Goal: Task Accomplishment & Management: Use online tool/utility

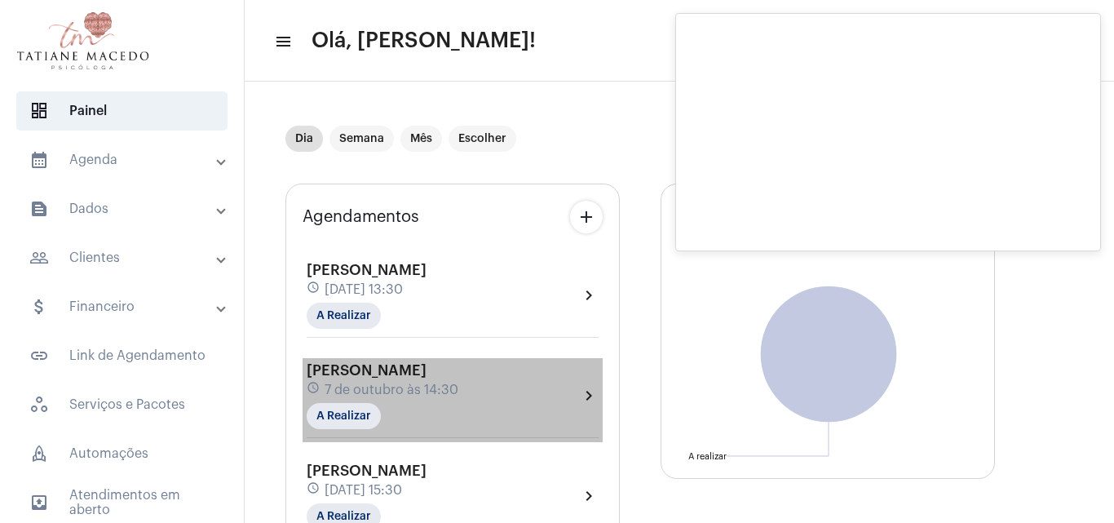
click at [452, 379] on div "[PERSON_NAME] schedule [DATE] 14:30 A Realizar" at bounding box center [383, 395] width 152 height 67
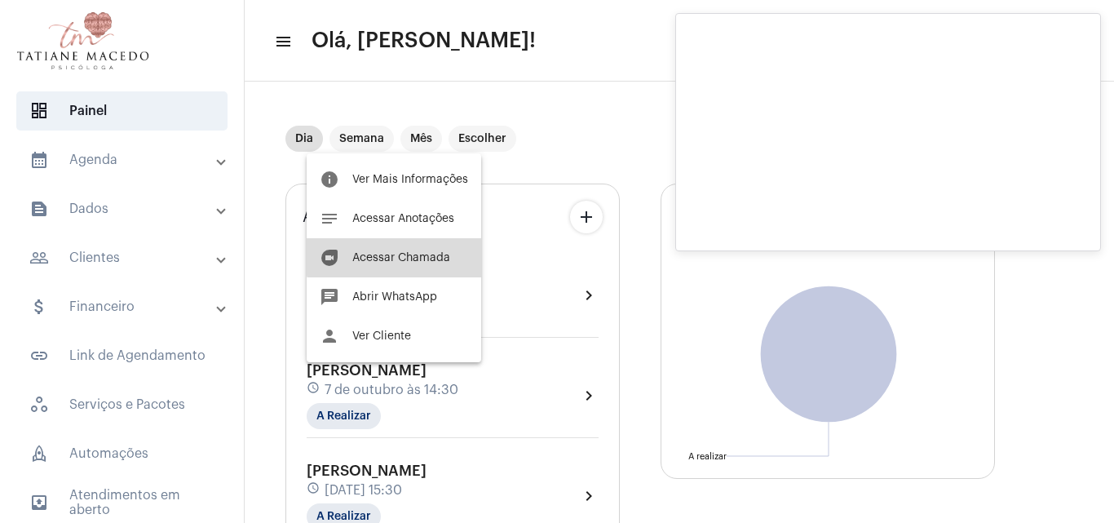
click at [412, 253] on span "Acessar Chamada" at bounding box center [401, 257] width 98 height 11
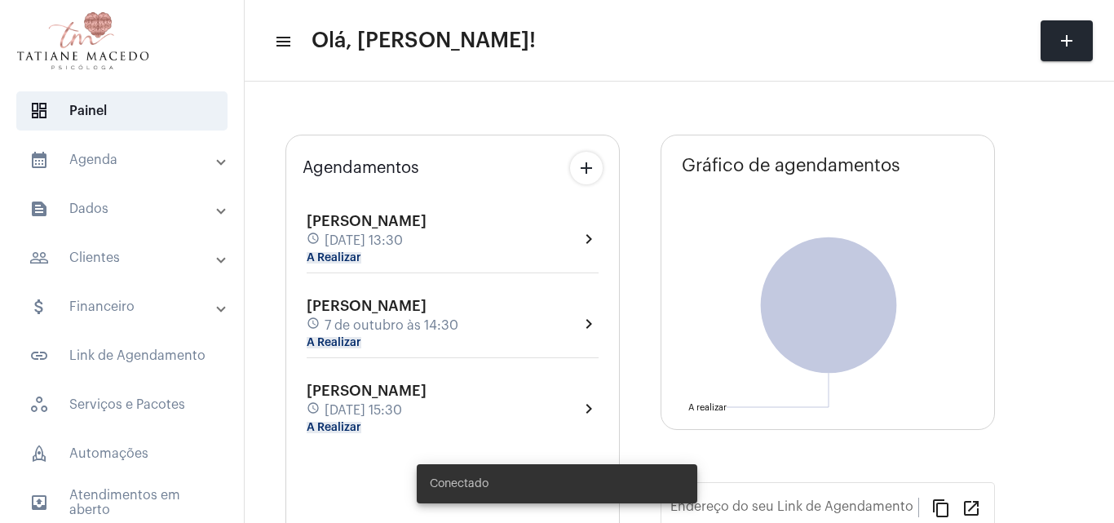
type input "[URL][DOMAIN_NAME]"
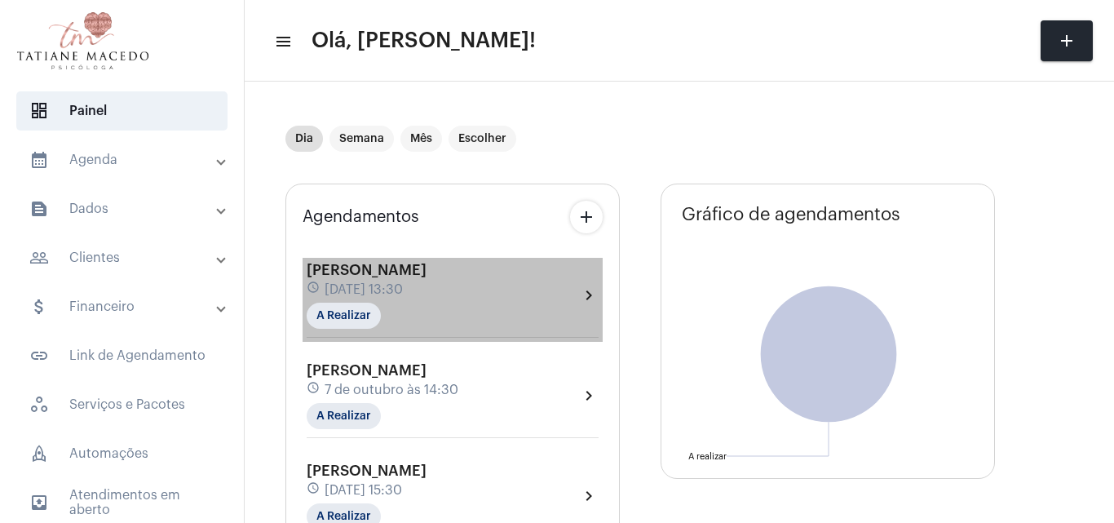
click at [497, 290] on div "Patricia Santana schedule 7 de outubro às 13:30 A Realizar chevron_right" at bounding box center [453, 295] width 292 height 67
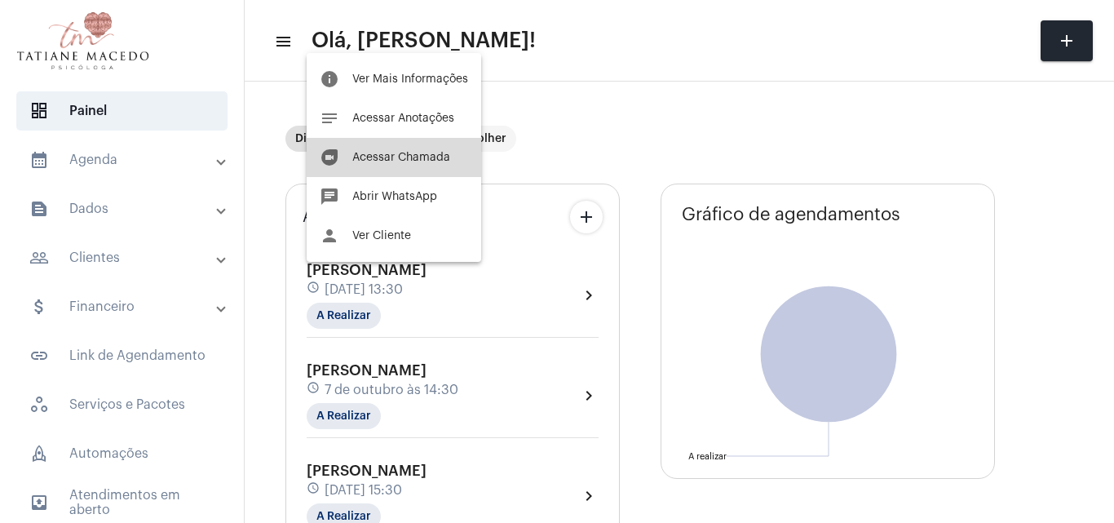
click at [418, 148] on button "duo [PERSON_NAME]" at bounding box center [394, 157] width 175 height 39
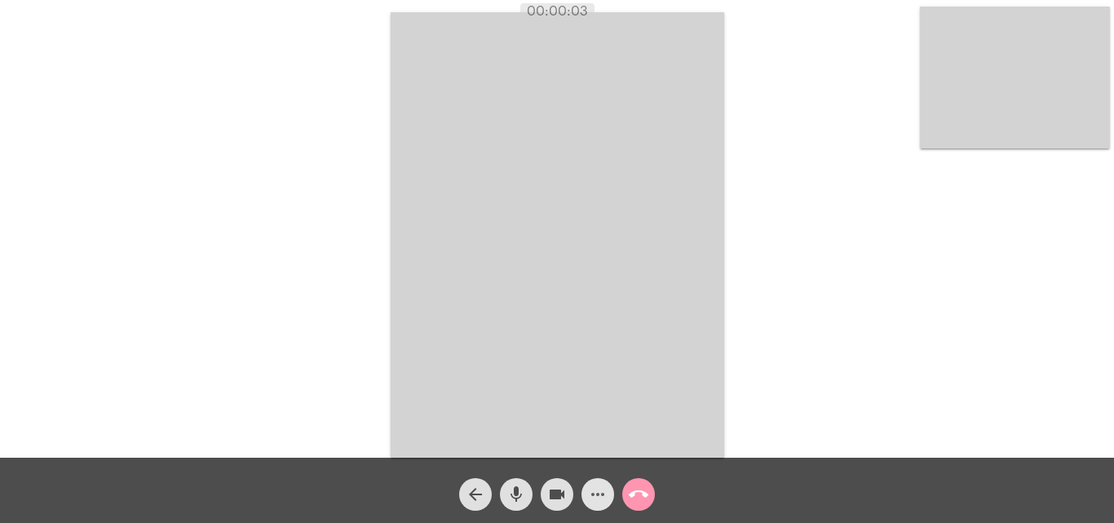
click at [600, 493] on mat-icon "more_horiz" at bounding box center [598, 494] width 20 height 20
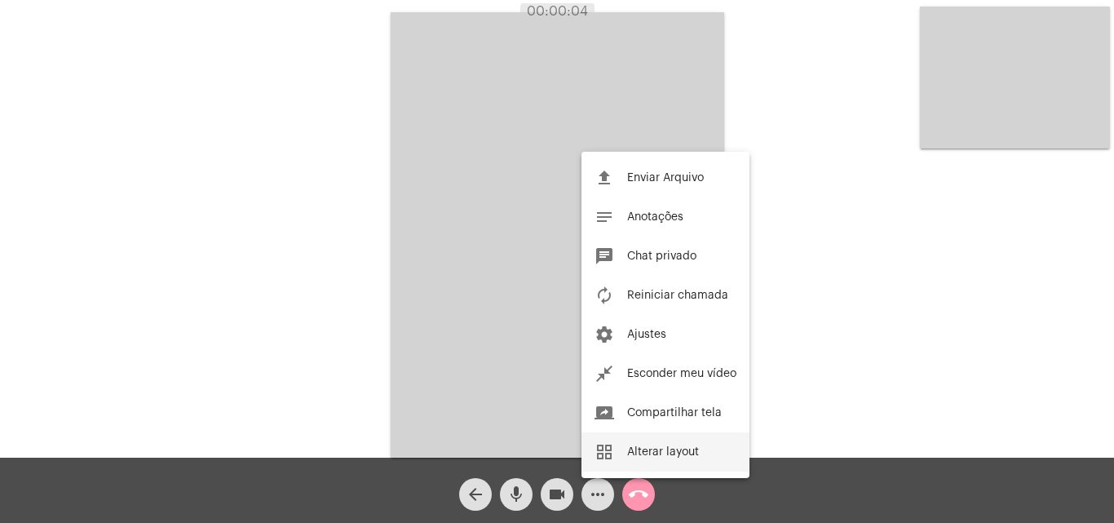
click at [649, 456] on span "Alterar layout" at bounding box center [663, 451] width 72 height 11
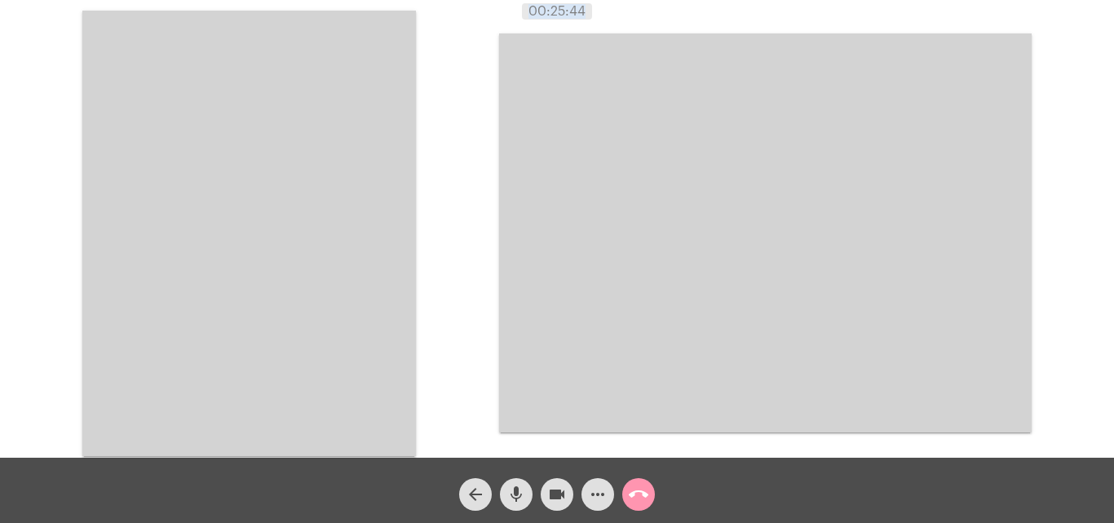
drag, startPoint x: 499, startPoint y: 7, endPoint x: 615, endPoint y: 7, distance: 115.8
click at [615, 7] on div "00:25:44" at bounding box center [557, 11] width 1114 height 15
click at [615, 7] on div "00:25:57" at bounding box center [557, 11] width 1114 height 15
click at [615, 7] on div "00:26:08" at bounding box center [557, 11] width 1114 height 15
click at [615, 30] on div "Acessando Câmera e Microfone..." at bounding box center [765, 233] width 533 height 453
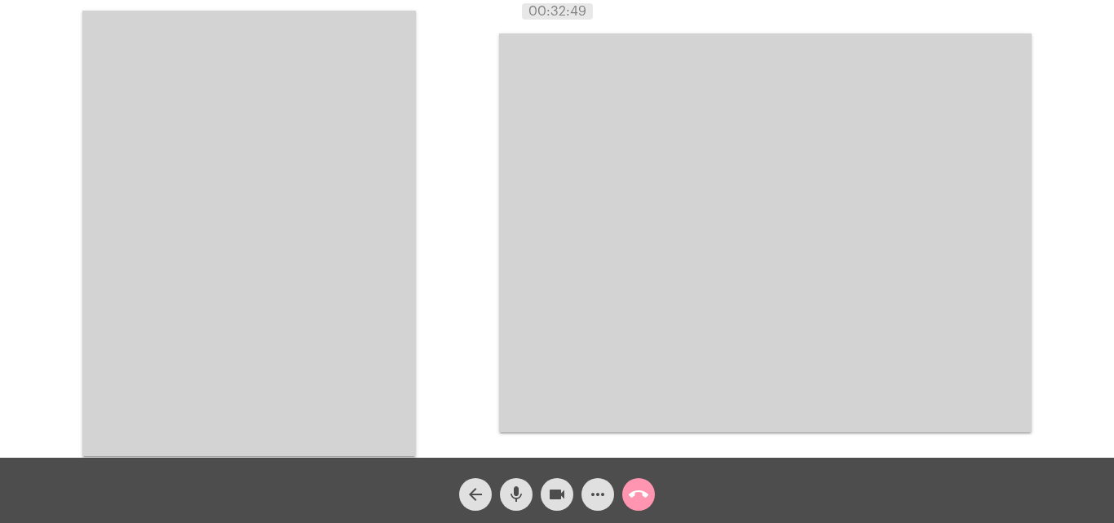
click at [615, 30] on div "Acessando Câmera e Microfone..." at bounding box center [765, 233] width 533 height 453
drag, startPoint x: 1033, startPoint y: 227, endPoint x: 1033, endPoint y: 206, distance: 21.2
click at [1033, 206] on div "Acessando Câmera e Microfone..." at bounding box center [557, 231] width 1111 height 458
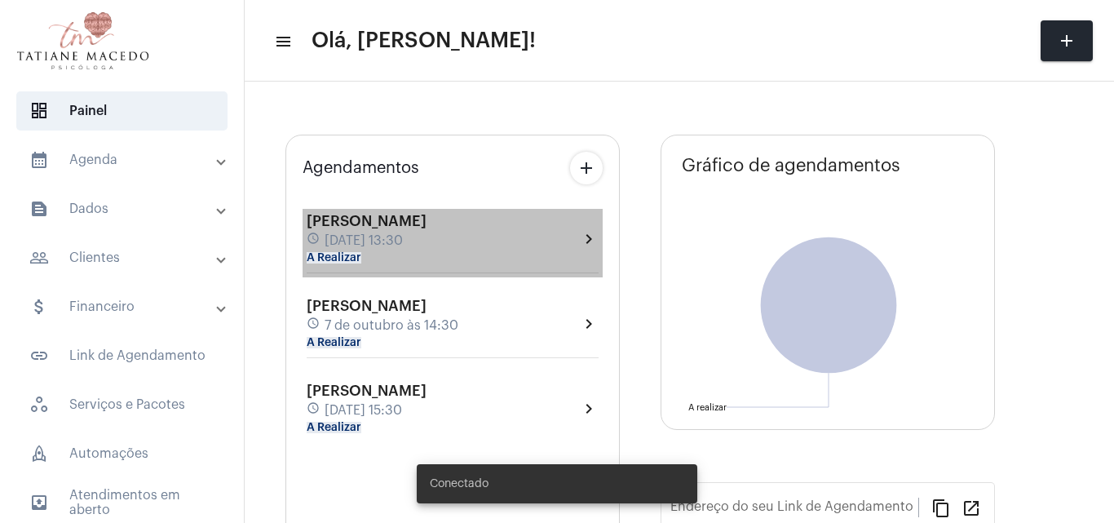
type input "[URL][DOMAIN_NAME]"
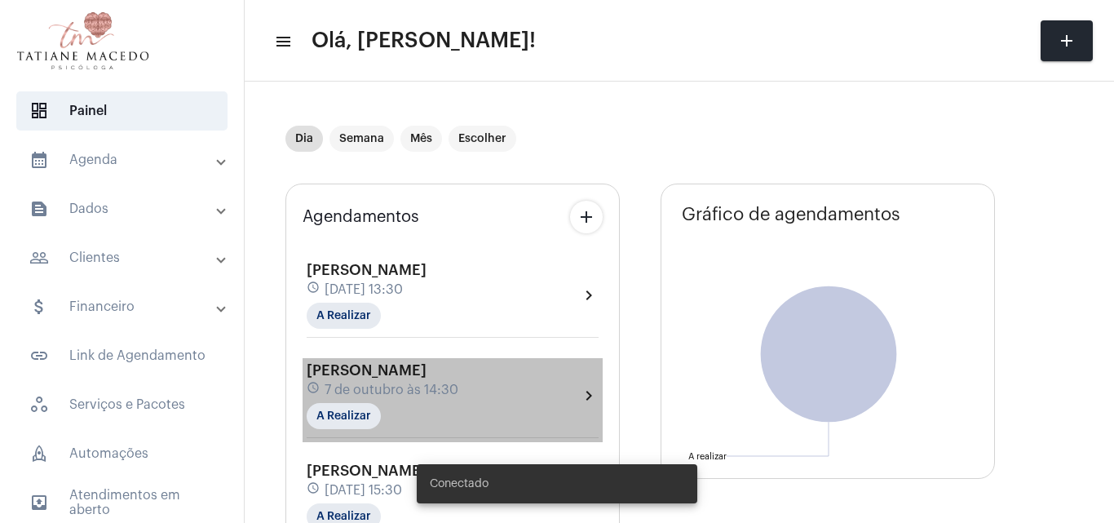
click at [409, 362] on div "[PERSON_NAME] schedule [DATE] 14:30 A Realizar" at bounding box center [383, 395] width 152 height 67
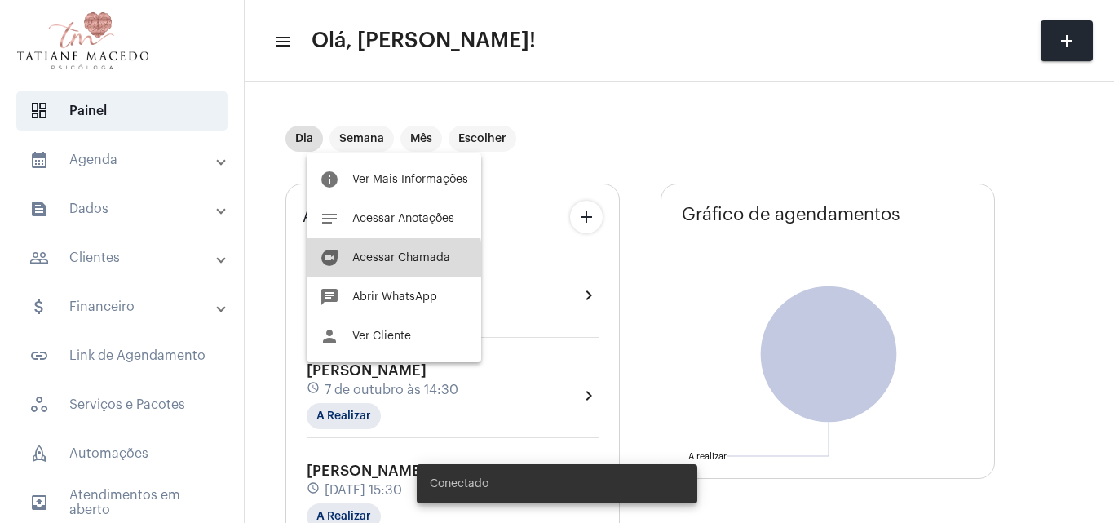
click at [392, 263] on span "Acessar Chamada" at bounding box center [401, 257] width 98 height 11
